Goal: Transaction & Acquisition: Purchase product/service

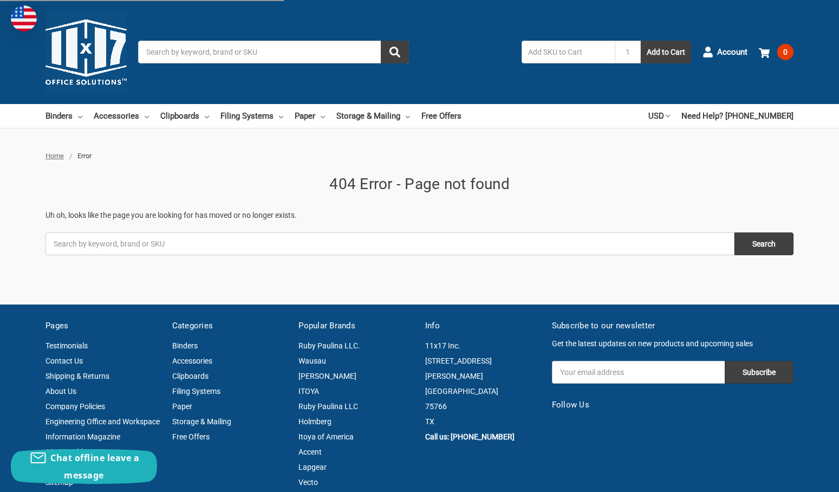
click at [69, 49] on img at bounding box center [86, 51] width 81 height 81
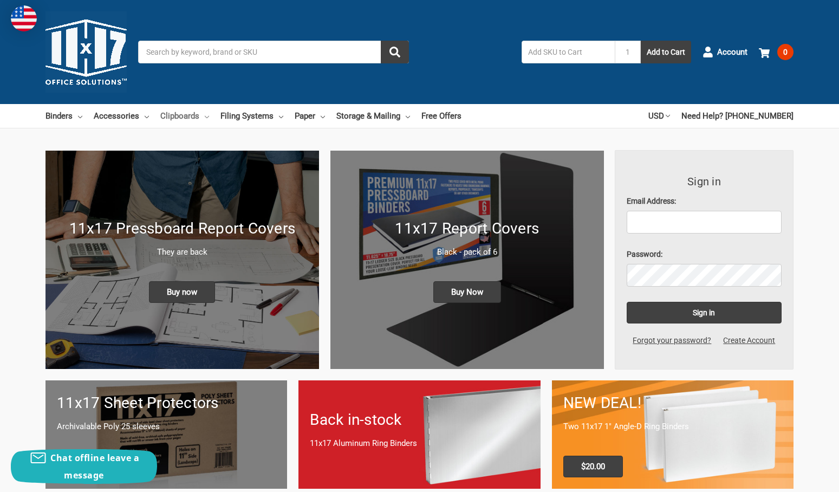
click at [206, 115] on link "Clipboards" at bounding box center [184, 116] width 49 height 24
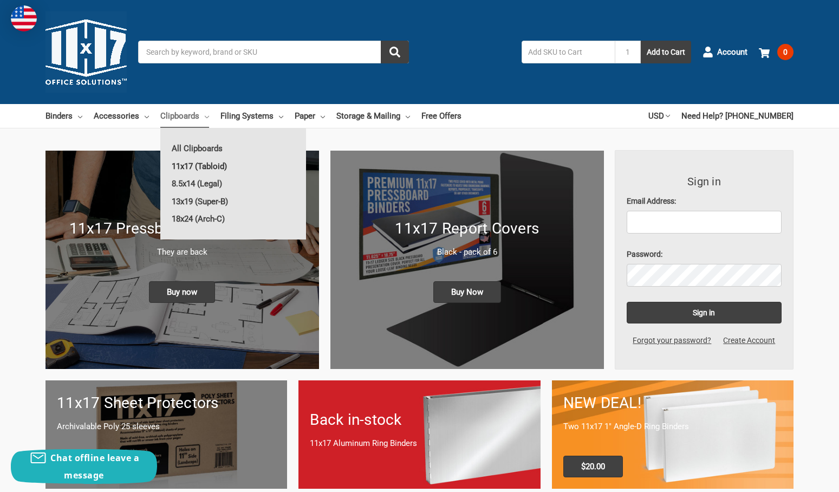
click at [208, 163] on link "11x17 (Tabloid)" at bounding box center [233, 166] width 146 height 17
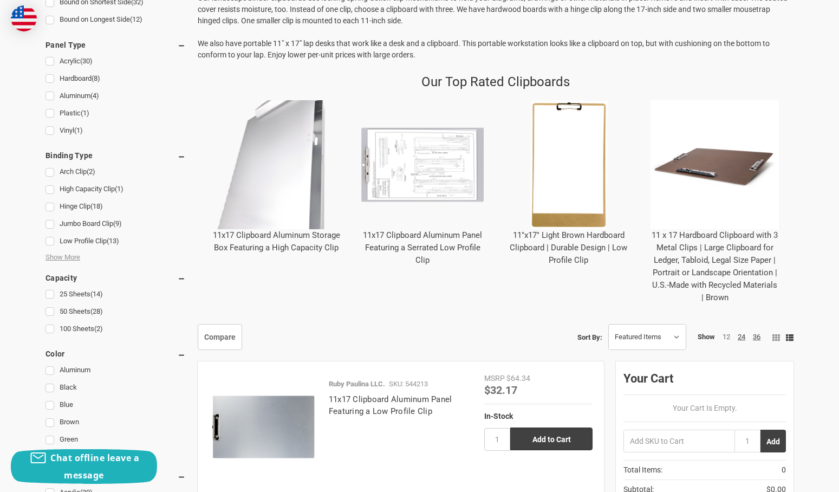
scroll to position [424, 0]
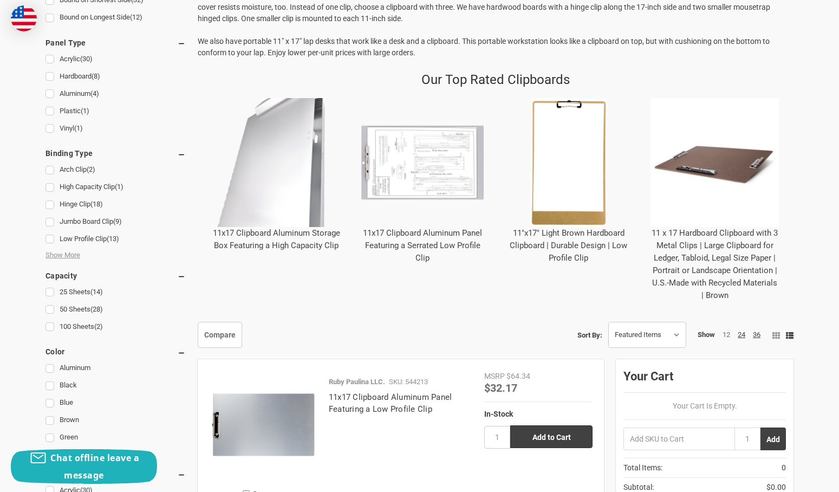
click at [730, 230] on link "11 x 17 Hardboard Clipboard with 3 Metal Clips | Large Clipboard for Ledger, Ta…" at bounding box center [715, 264] width 126 height 72
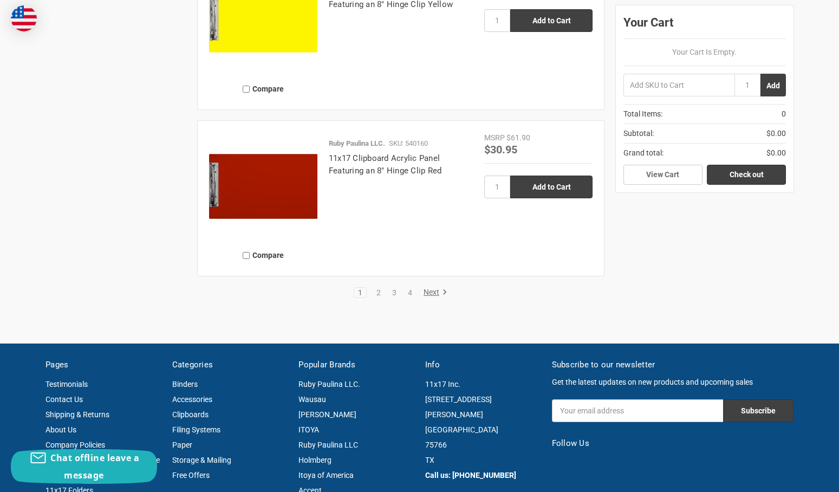
scroll to position [2615, 0]
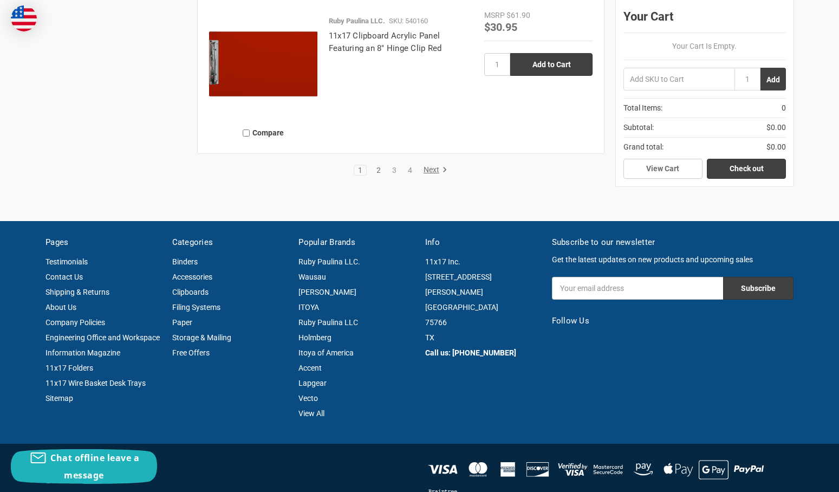
click at [375, 172] on link "2" at bounding box center [379, 170] width 12 height 8
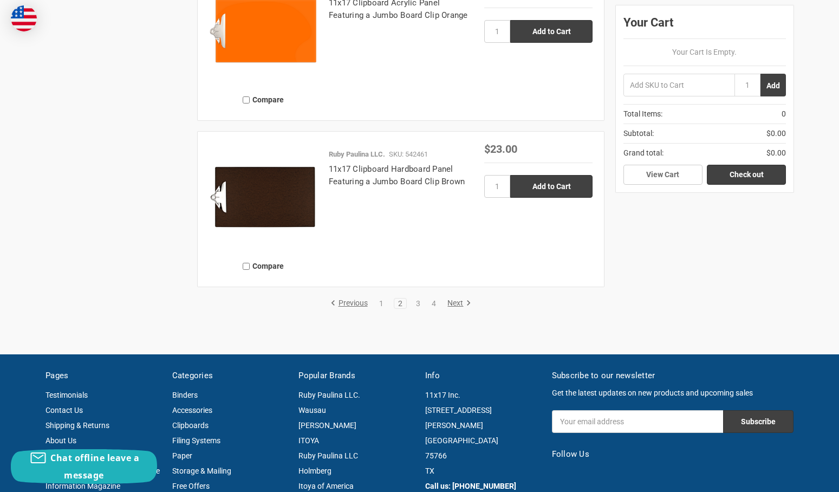
scroll to position [2609, 0]
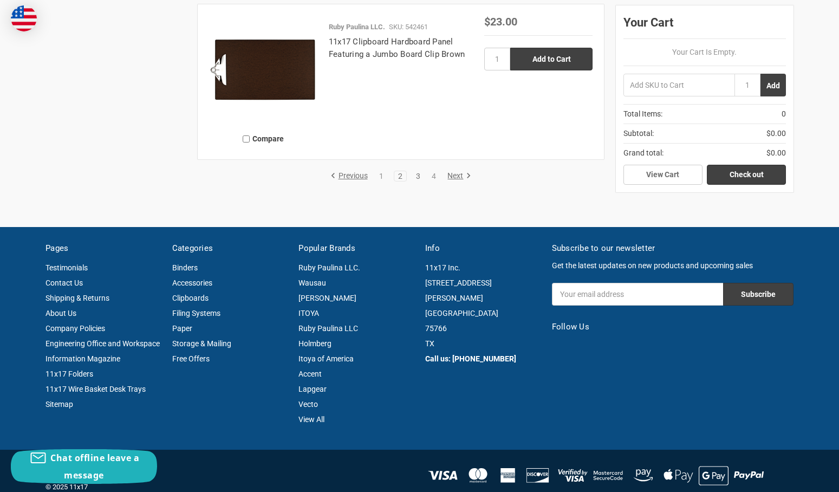
click at [417, 172] on link "3" at bounding box center [418, 176] width 12 height 8
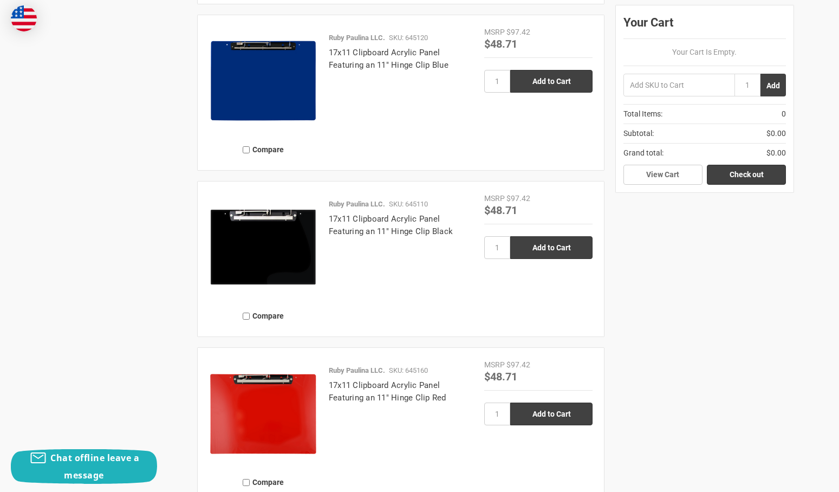
scroll to position [2343, 0]
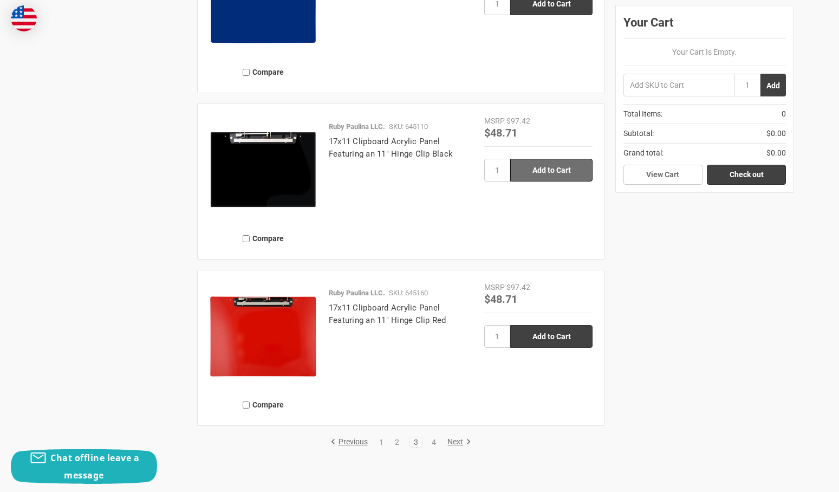
click at [546, 172] on input "Add to Cart" at bounding box center [551, 170] width 82 height 23
type input "Add to Cart"
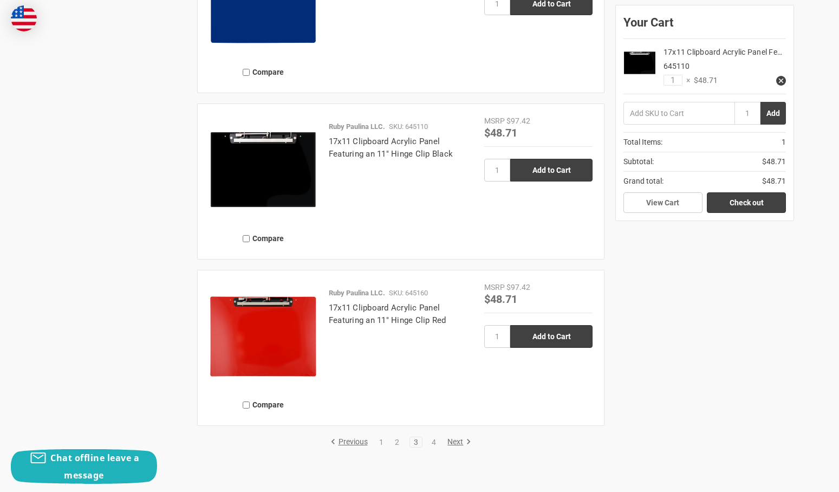
scroll to position [2360, 0]
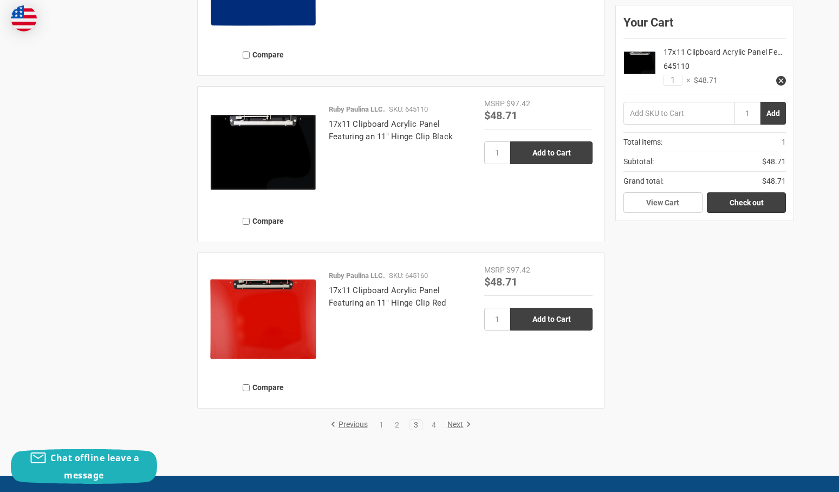
click at [453, 425] on link "Next" at bounding box center [458, 425] width 28 height 10
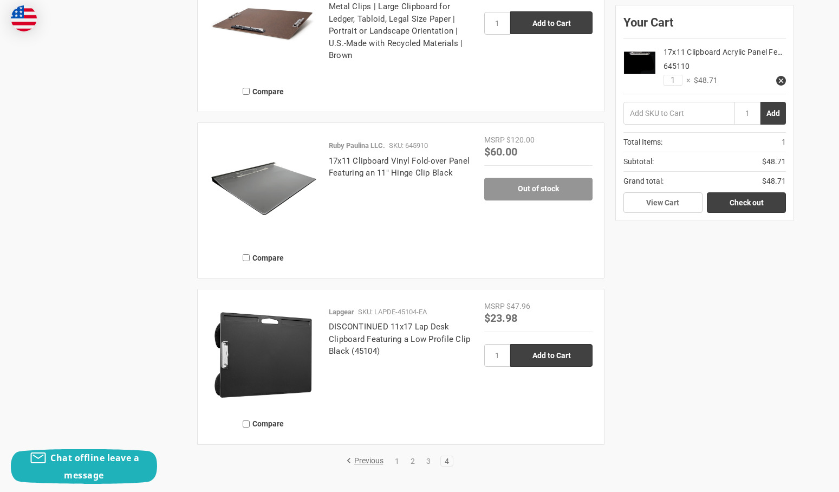
scroll to position [1481, 0]
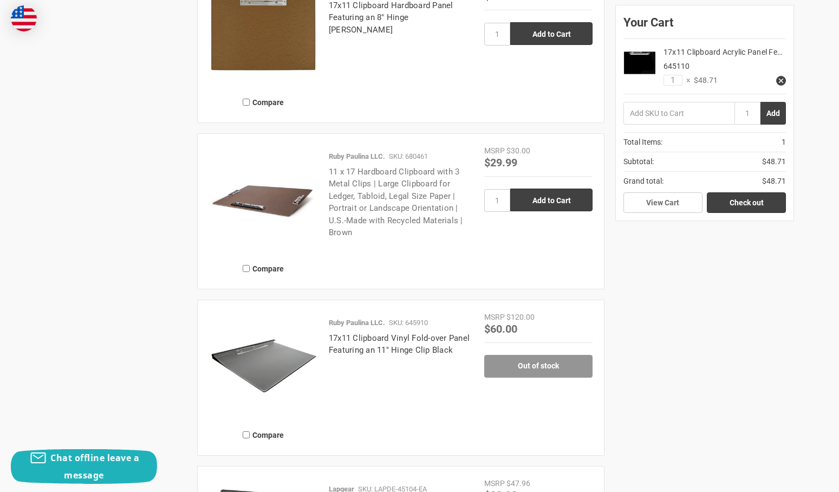
click at [381, 178] on link "11 x 17 Hardboard Clipboard with 3 Metal Clips | Large Clipboard for Ledger, Ta…" at bounding box center [396, 202] width 134 height 71
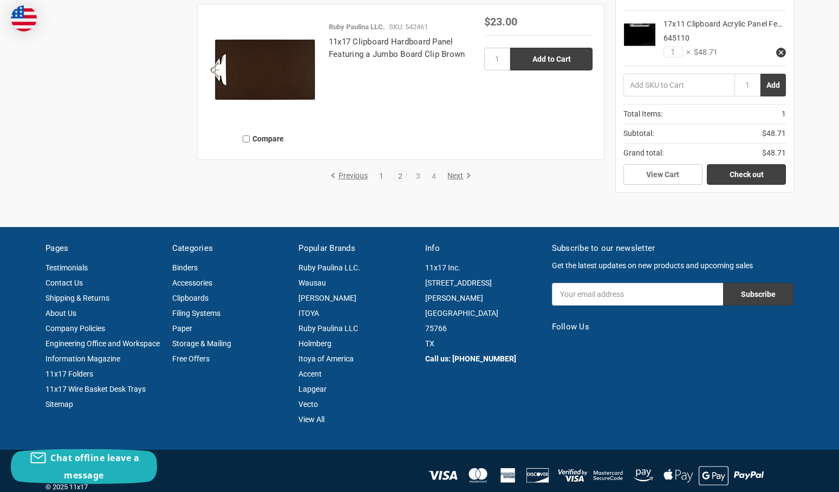
click at [379, 177] on link "1" at bounding box center [381, 176] width 12 height 8
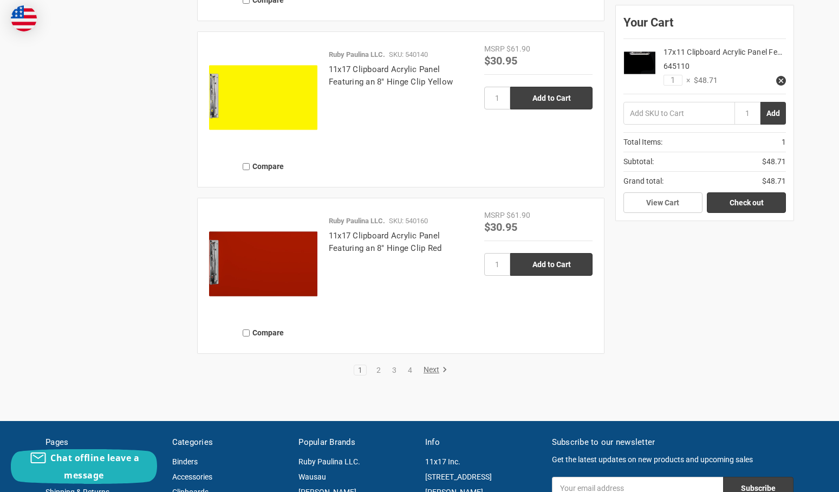
scroll to position [2622, 0]
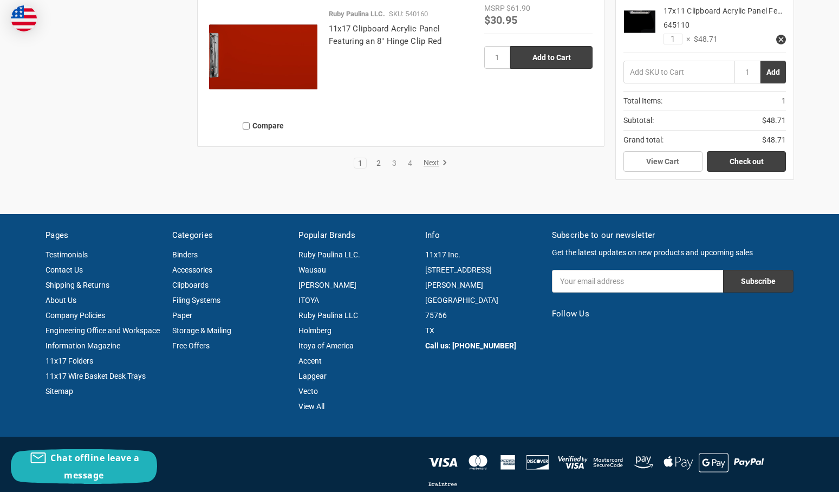
click at [376, 161] on link "2" at bounding box center [379, 163] width 12 height 8
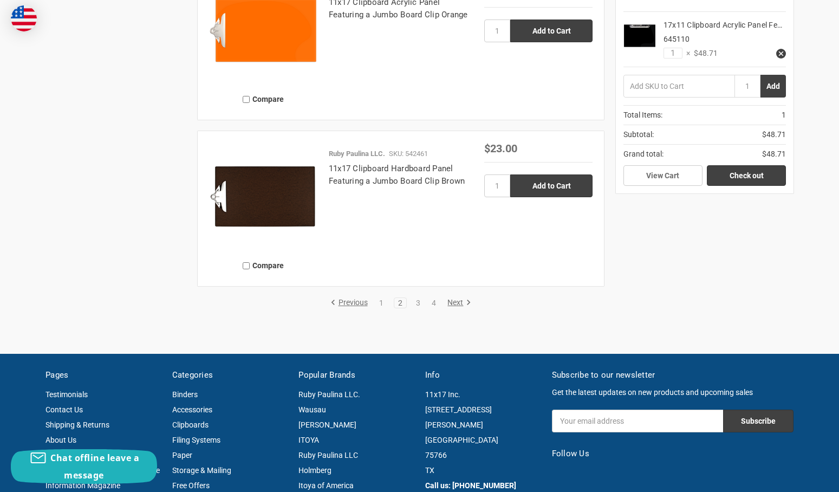
scroll to position [2608, 0]
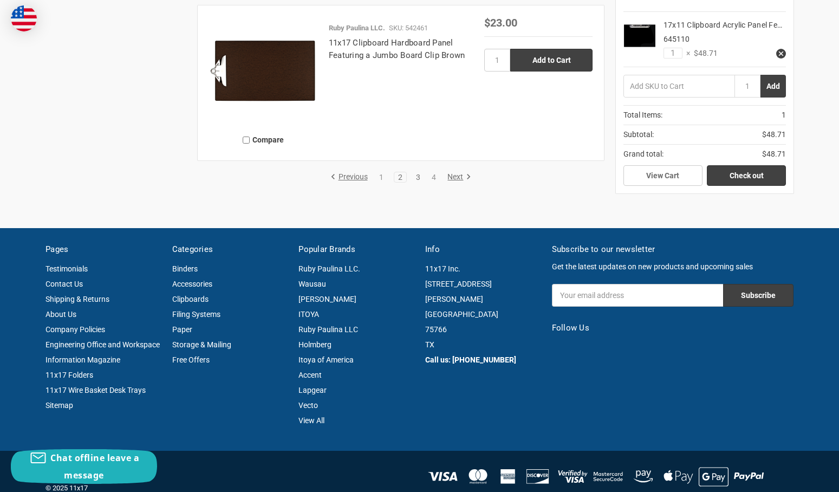
click at [417, 179] on link "3" at bounding box center [418, 177] width 12 height 8
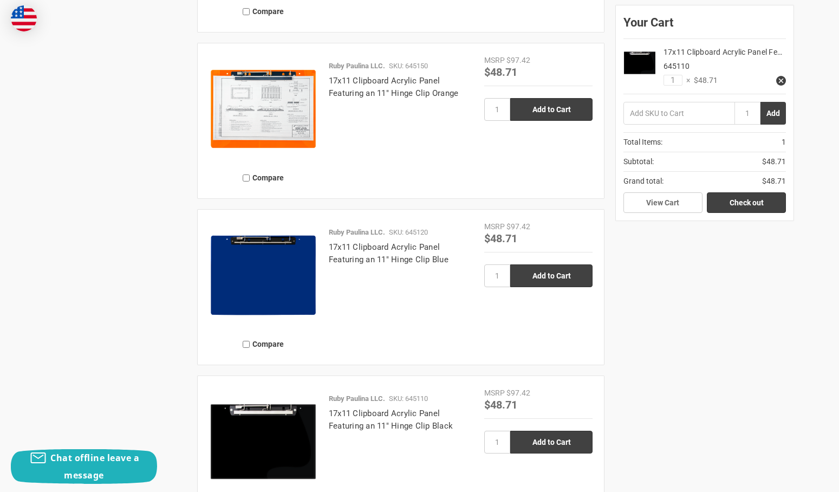
scroll to position [2432, 0]
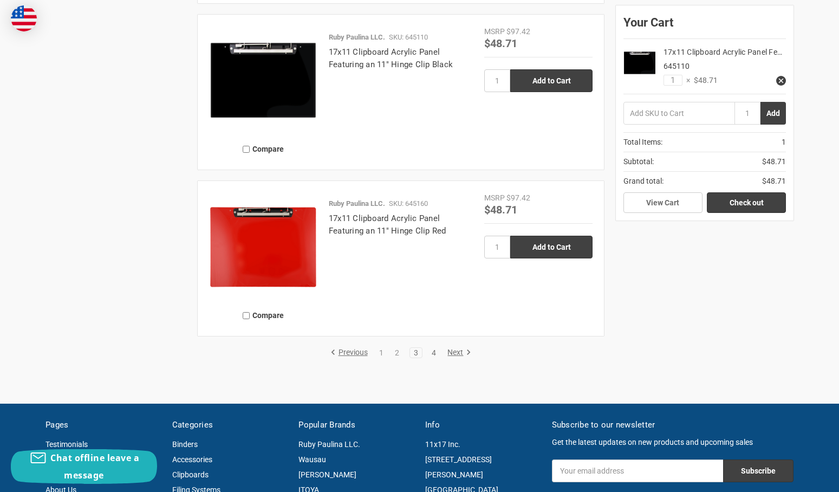
click at [436, 351] on link "4" at bounding box center [434, 353] width 12 height 8
